Goal: Information Seeking & Learning: Learn about a topic

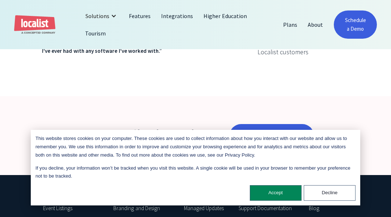
scroll to position [1694, 0]
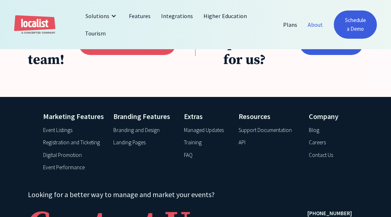
scroll to position [1526, 0]
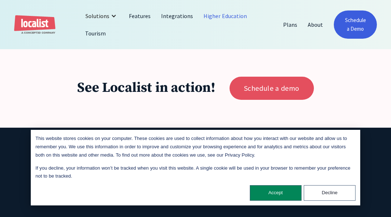
scroll to position [1705, 0]
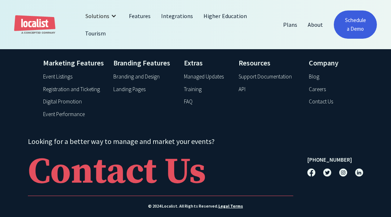
scroll to position [1394, 0]
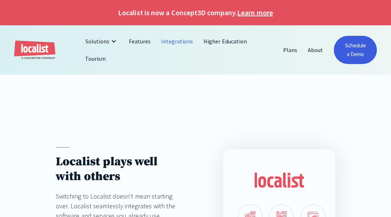
scroll to position [2087, 0]
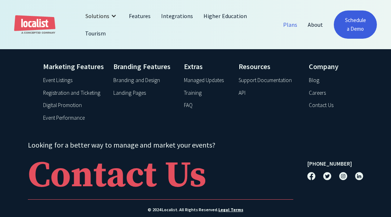
scroll to position [718, 0]
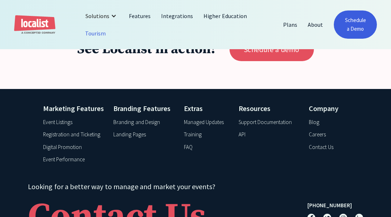
scroll to position [1280, 0]
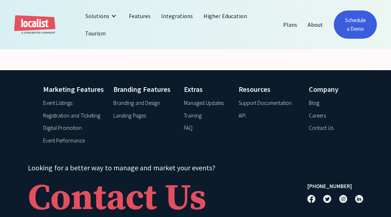
scroll to position [2417, 0]
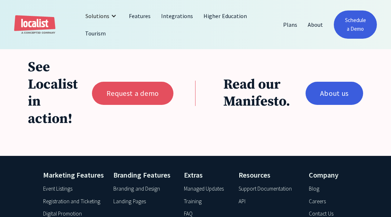
scroll to position [1596, 0]
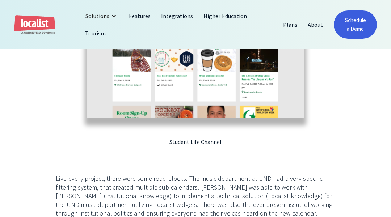
scroll to position [2370, 0]
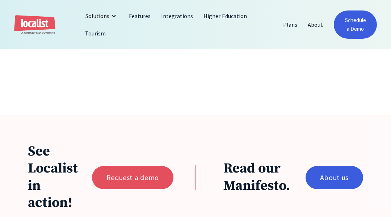
scroll to position [1831, 0]
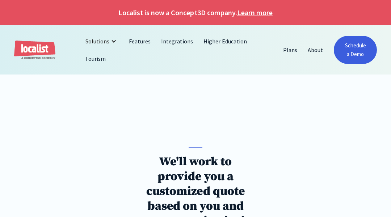
scroll to position [626, 0]
